Goal: Find specific page/section

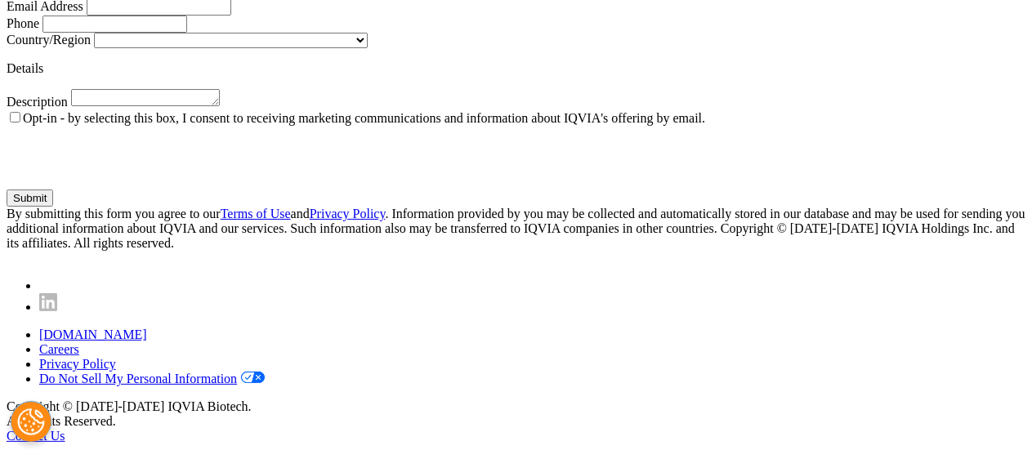
scroll to position [1525, 0]
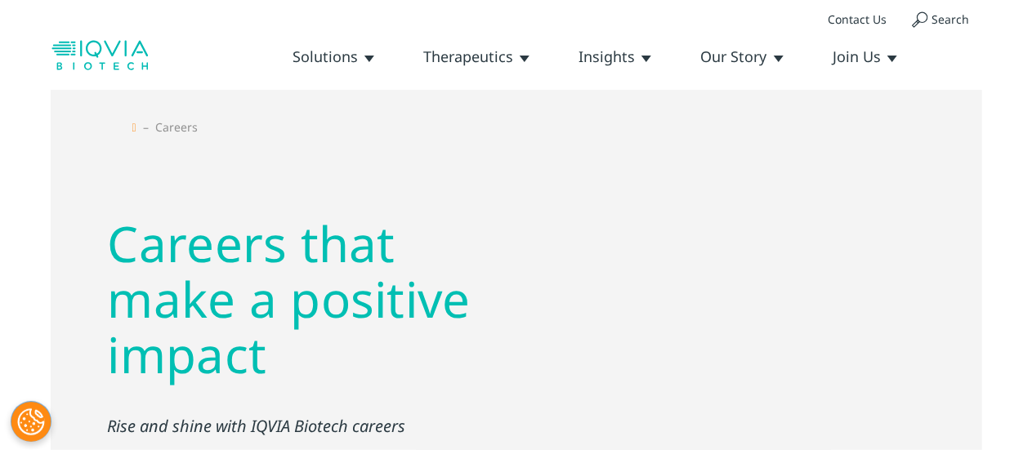
click at [0, 0] on link "Contact Us" at bounding box center [0, 0] width 0 height 0
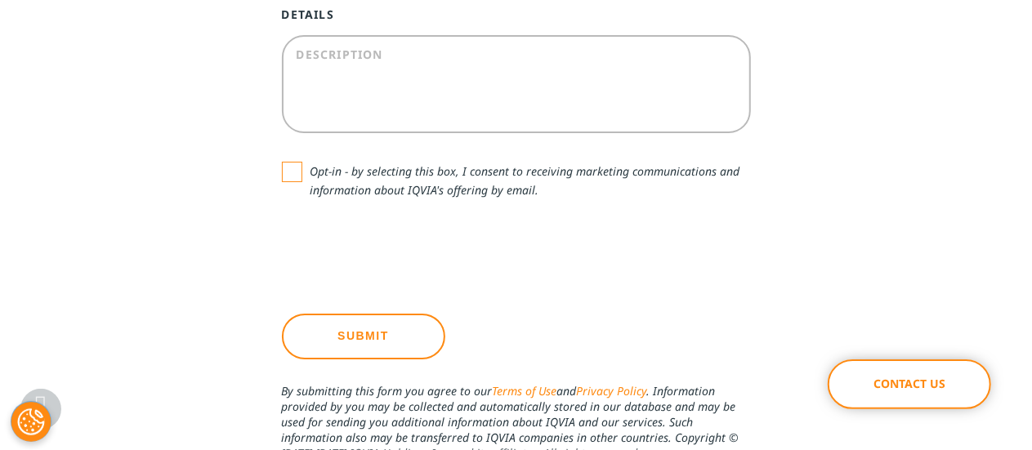
scroll to position [1525, 0]
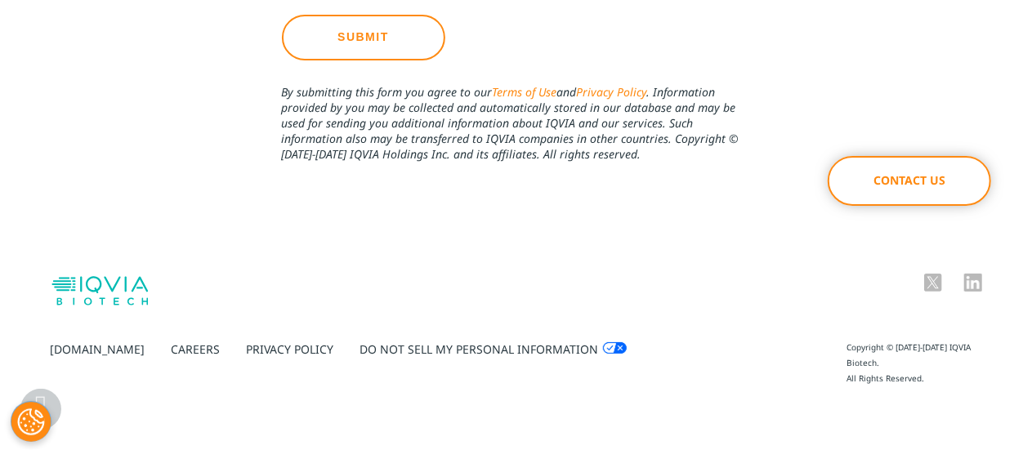
click at [80, 344] on link "[DOMAIN_NAME]" at bounding box center [98, 350] width 95 height 16
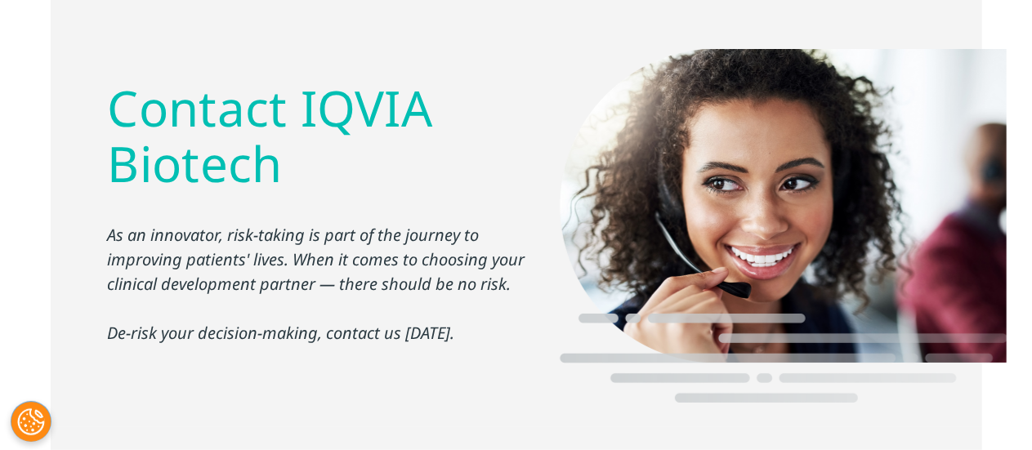
scroll to position [0, 0]
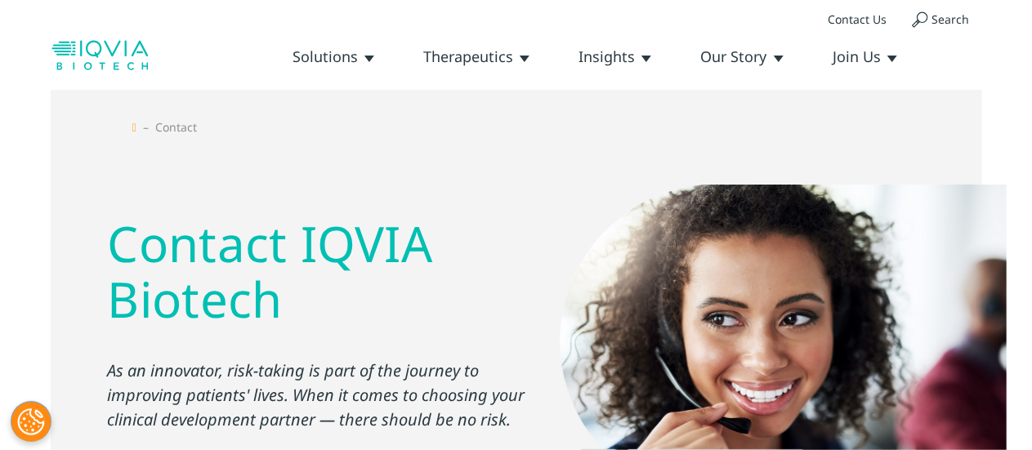
click at [0, 0] on link "Our History" at bounding box center [0, 0] width 0 height 0
